Goal: Communication & Community: Answer question/provide support

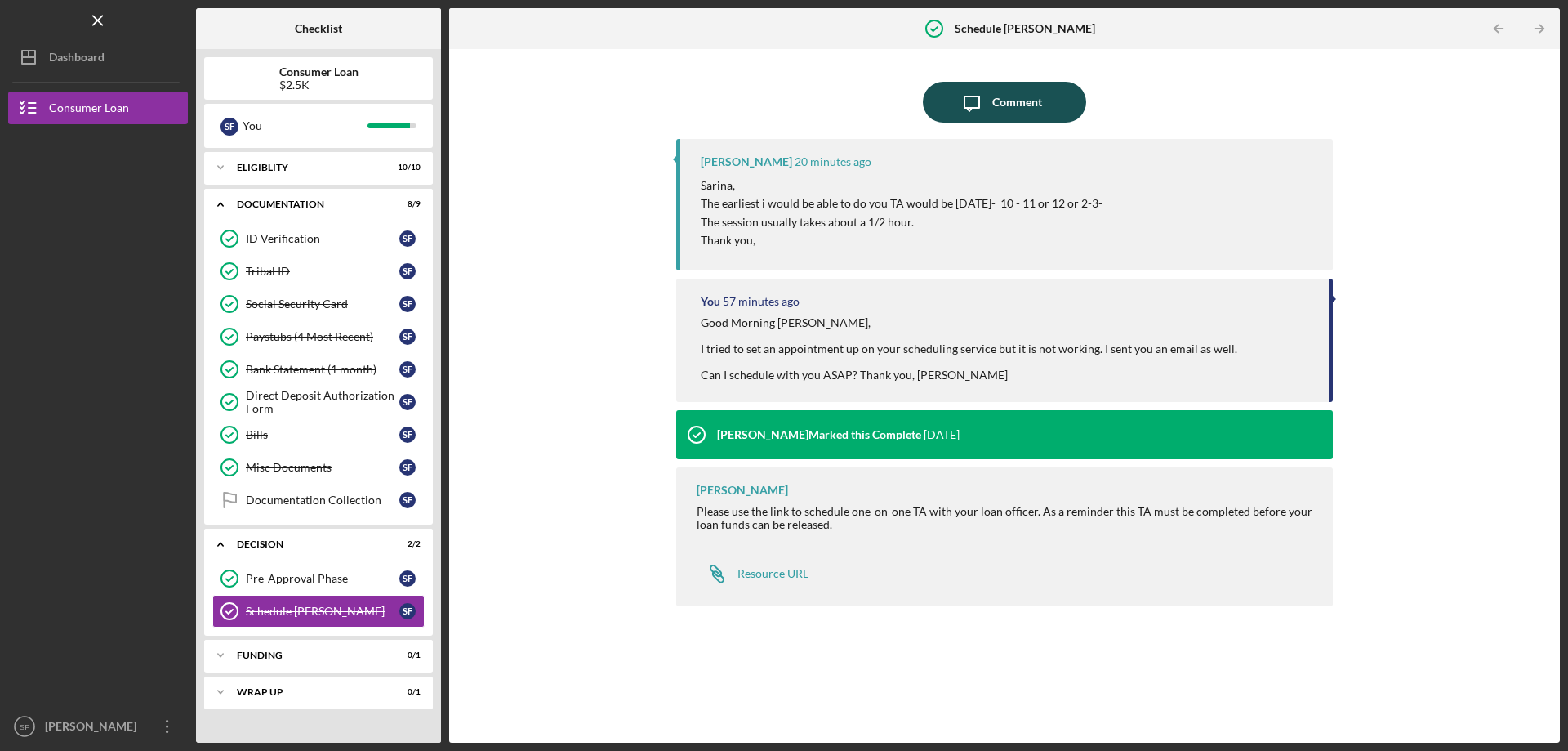
click at [1014, 116] on div "Comment" at bounding box center [1017, 102] width 49 height 40
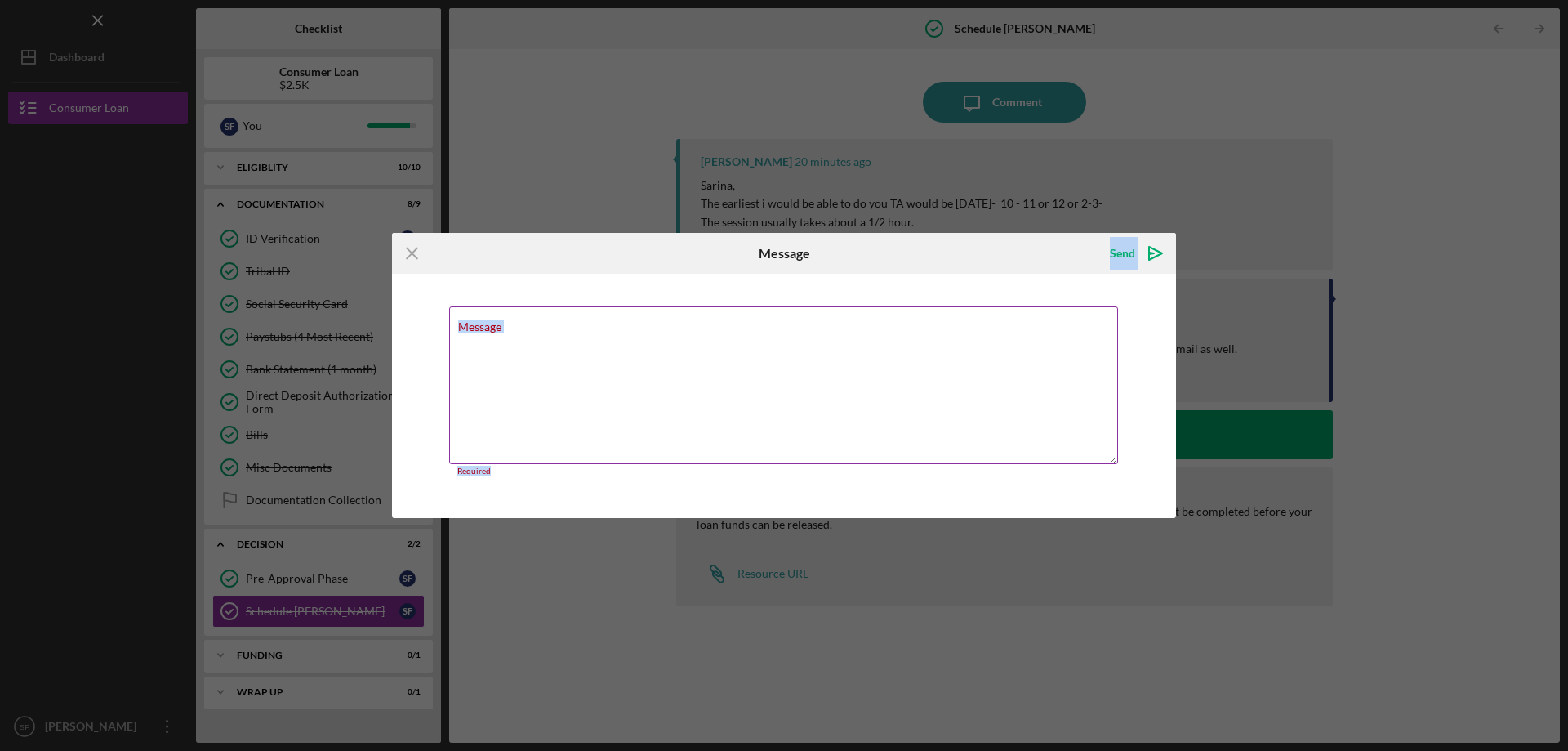
drag, startPoint x: 970, startPoint y: 255, endPoint x: 815, endPoint y: 307, distance: 163.5
click at [776, 434] on form "Icon/Menu Close Message Send Icon/icon-invite-send Message Required Cancel Send…" at bounding box center [784, 376] width 784 height 286
drag, startPoint x: 840, startPoint y: 283, endPoint x: 842, endPoint y: 300, distance: 17.1
click at [842, 300] on form "Icon/Menu Close Message Send Icon/icon-invite-send Message Required Cancel Send…" at bounding box center [784, 376] width 784 height 286
click at [408, 259] on icon "Icon/Menu Close" at bounding box center [412, 253] width 40 height 40
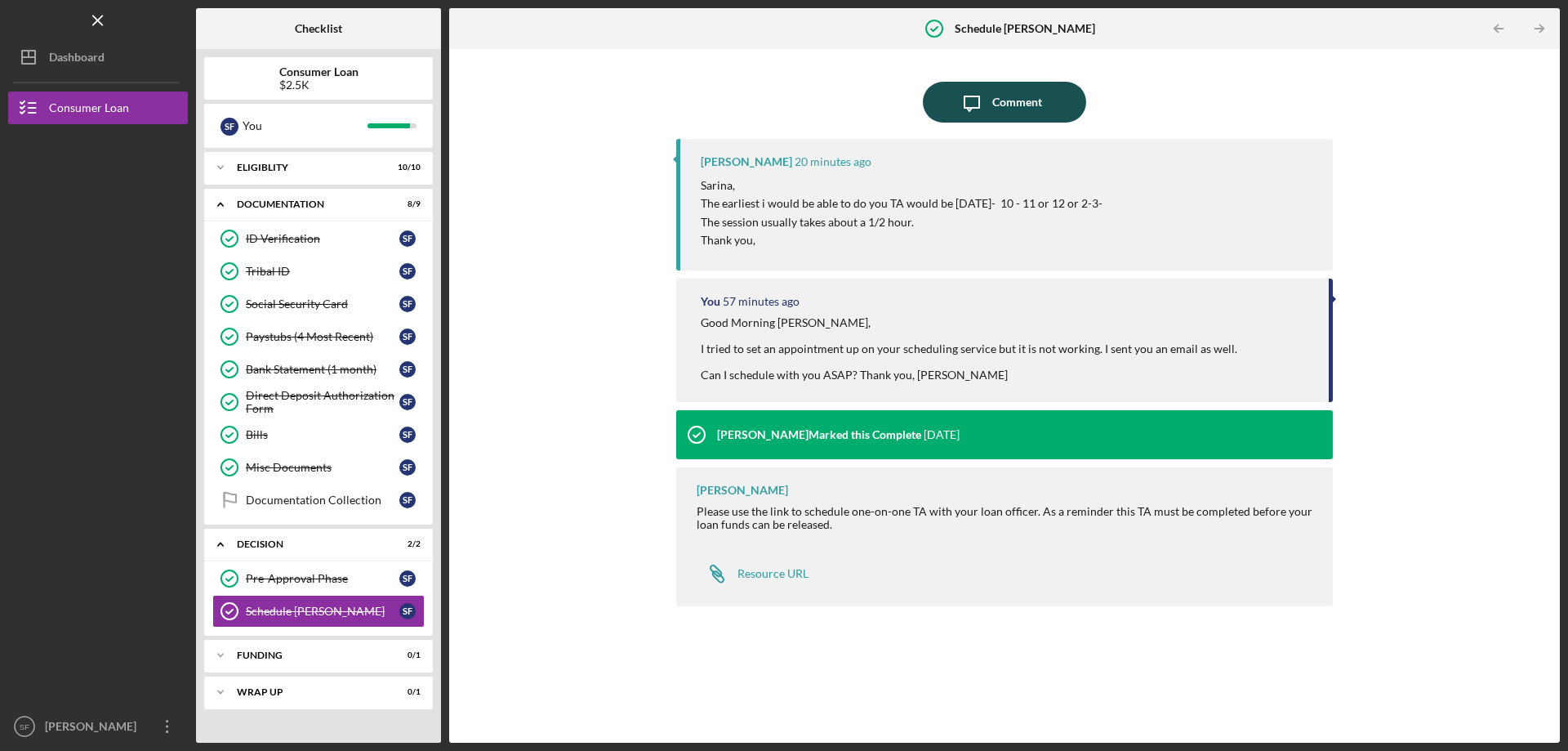
click at [1056, 103] on button "Icon/Message Comment" at bounding box center [1004, 102] width 164 height 40
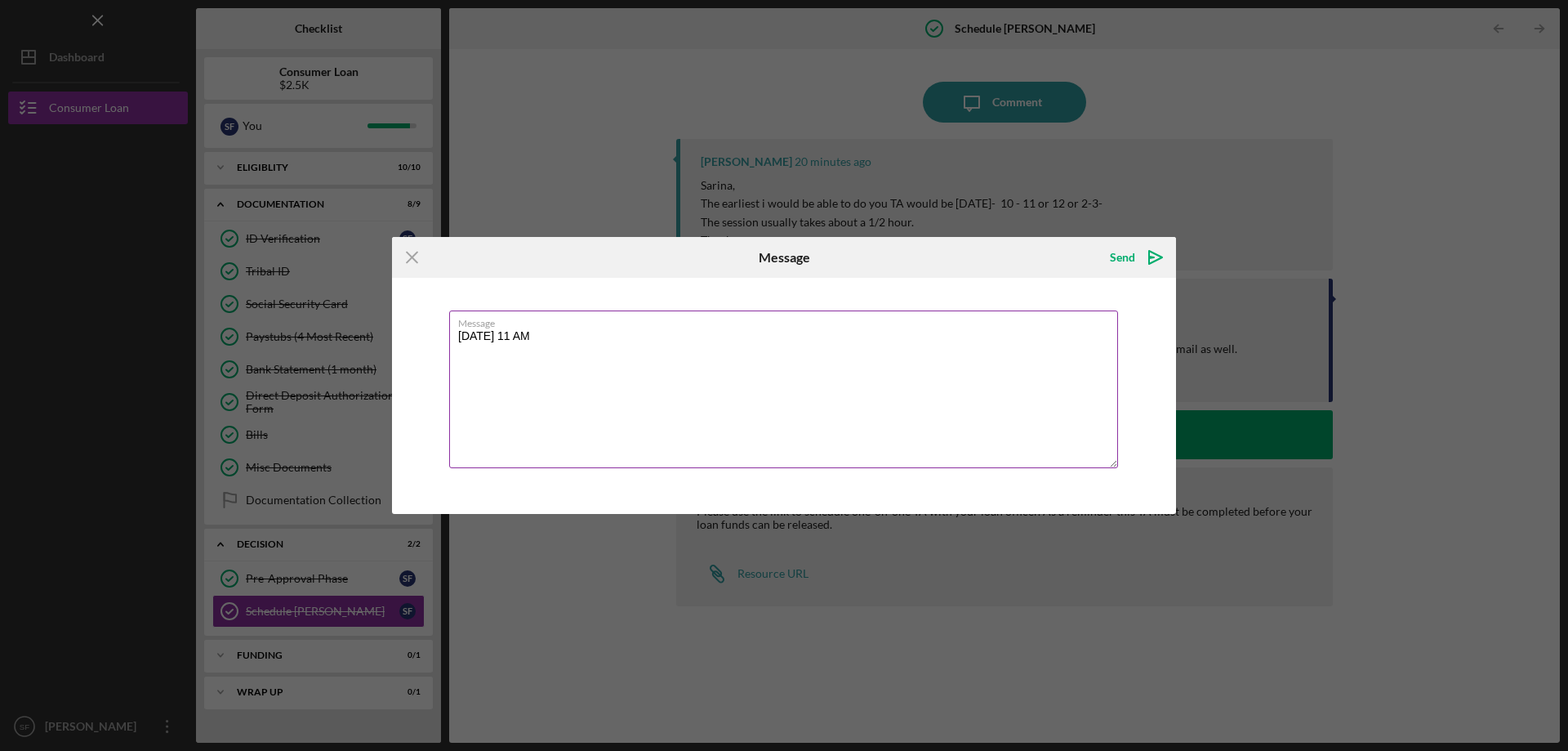
click at [753, 340] on textarea "[DATE] 11 AM" at bounding box center [784, 389] width 669 height 157
type textarea "[DATE] 11 AM would be great."
click at [1114, 264] on div "Send" at bounding box center [1122, 257] width 25 height 32
